Goal: Find specific page/section: Find specific page/section

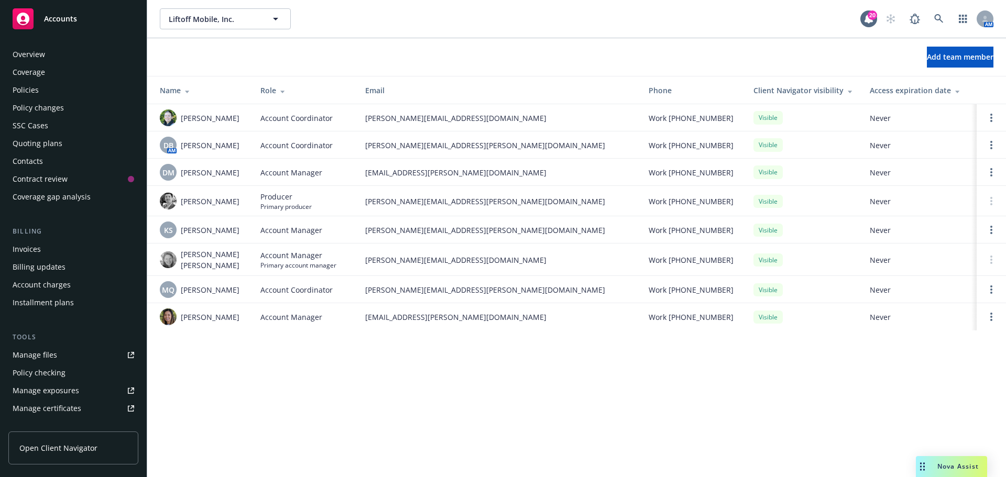
scroll to position [223, 0]
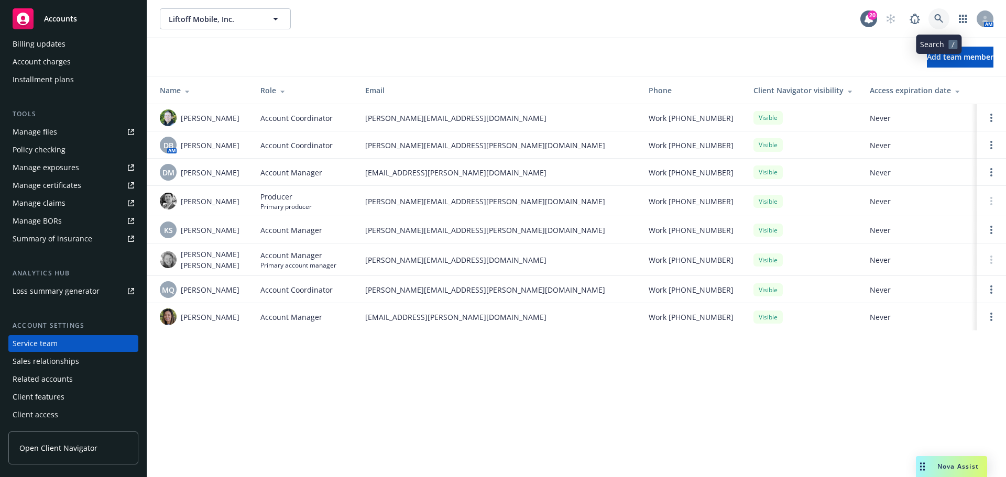
click at [937, 17] on icon at bounding box center [938, 18] width 9 height 9
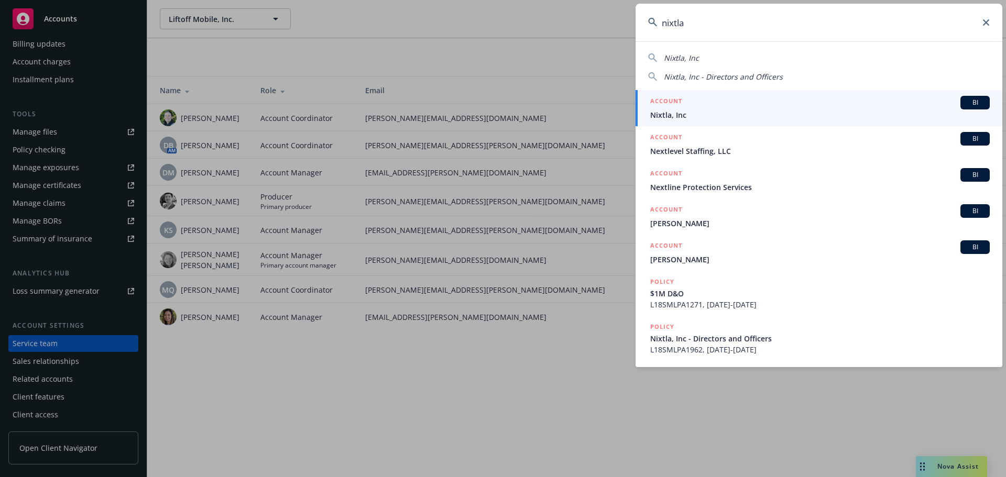
type input "nixtla"
click at [975, 103] on span "BI" at bounding box center [975, 102] width 21 height 9
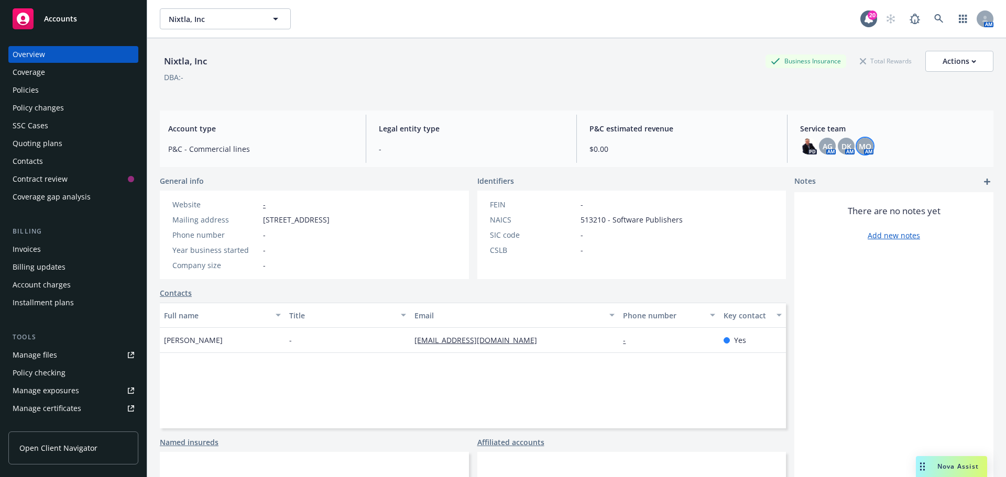
click at [862, 147] on span "MQ" at bounding box center [865, 146] width 13 height 11
click at [884, 122] on div "Service team PD AG AM DK AM MQ AM" at bounding box center [893, 139] width 202 height 48
click at [889, 139] on div "PD AG AM DK AM MQ AM" at bounding box center [892, 146] width 185 height 17
click at [842, 145] on span "DK" at bounding box center [847, 146] width 10 height 11
click at [35, 92] on div "Policies" at bounding box center [26, 90] width 26 height 17
